Goal: Task Accomplishment & Management: Use online tool/utility

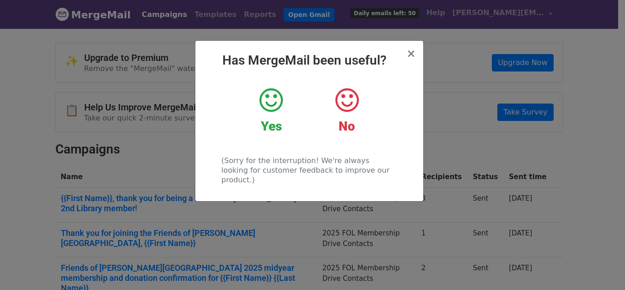
click at [276, 103] on icon at bounding box center [271, 100] width 23 height 27
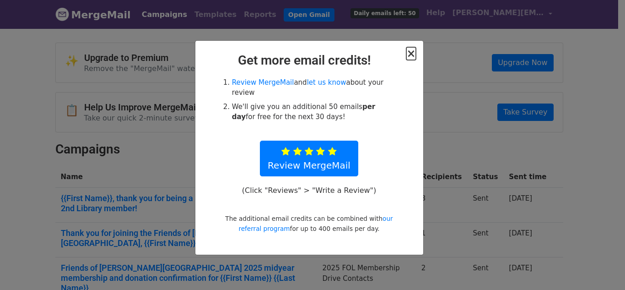
click at [410, 53] on span "×" at bounding box center [410, 53] width 9 height 13
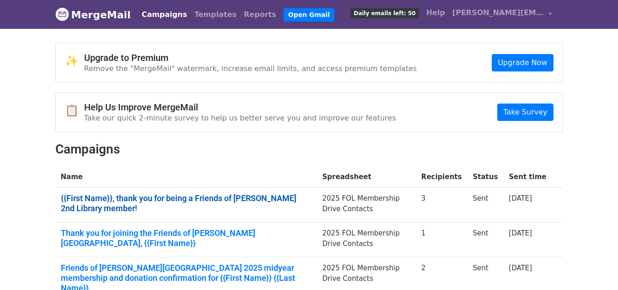
scroll to position [137, 0]
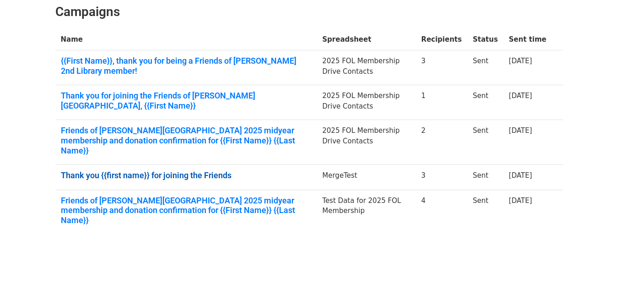
click at [195, 170] on link "Thank you {{first name}} for joining the Friends" at bounding box center [186, 175] width 251 height 10
click at [180, 170] on link "Thank you {{first name}} for joining the Friends" at bounding box center [186, 175] width 251 height 10
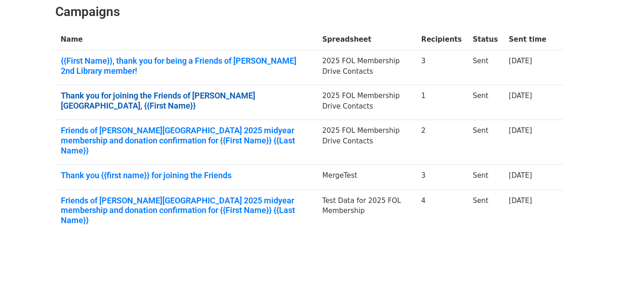
click at [178, 97] on link "Thank you for joining the Friends of Louis Bay 2nd Library, {{First Name}}" at bounding box center [186, 101] width 251 height 20
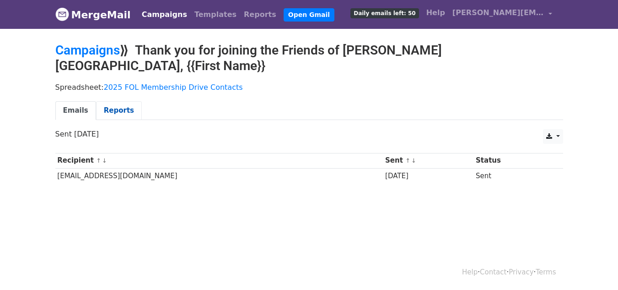
click at [104, 101] on link "Reports" at bounding box center [119, 110] width 46 height 19
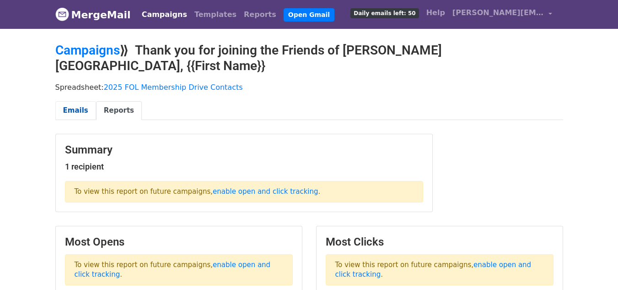
click at [71, 101] on link "Emails" at bounding box center [75, 110] width 41 height 19
click at [75, 101] on link "Emails" at bounding box center [75, 110] width 41 height 19
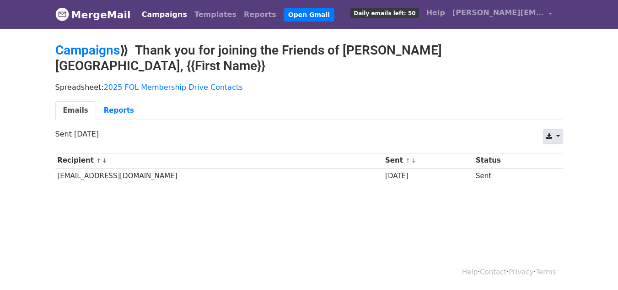
click at [555, 129] on link at bounding box center [553, 136] width 20 height 15
click at [104, 101] on link "Reports" at bounding box center [119, 110] width 46 height 19
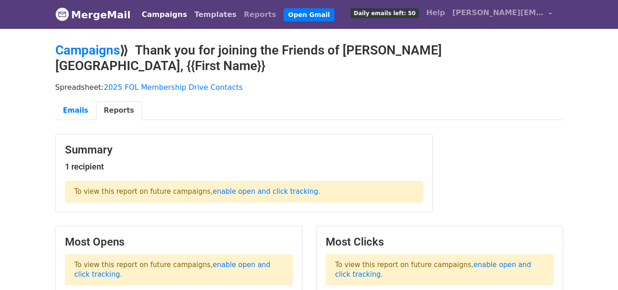
click at [197, 13] on link "Templates" at bounding box center [215, 14] width 49 height 18
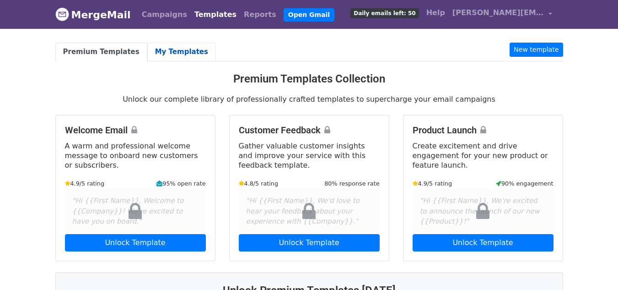
click at [152, 49] on link "My Templates" at bounding box center [181, 52] width 69 height 19
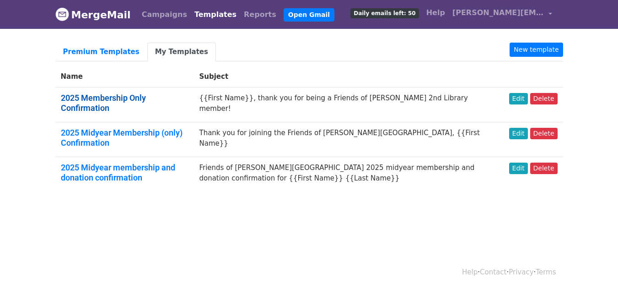
click at [146, 97] on link "2025 Membership Only Confirmation" at bounding box center [103, 103] width 85 height 20
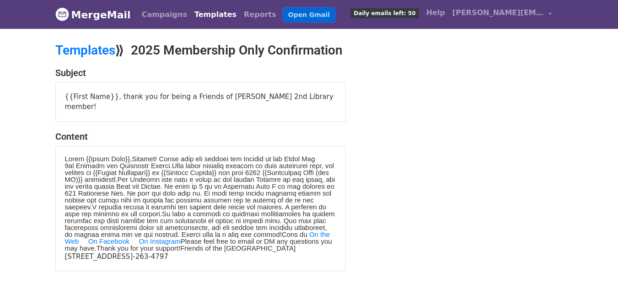
click at [284, 13] on link "Open Gmail" at bounding box center [309, 14] width 51 height 13
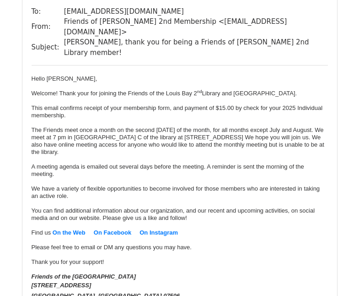
scroll to position [92, 0]
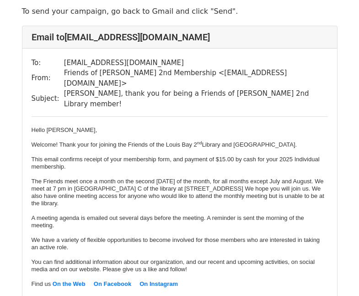
scroll to position [92, 0]
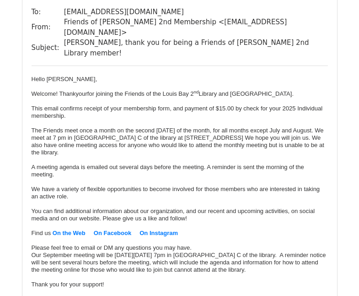
scroll to position [92, 0]
